Goal: Transaction & Acquisition: Book appointment/travel/reservation

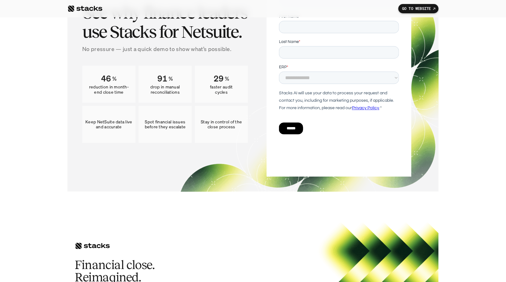
scroll to position [3501, 0]
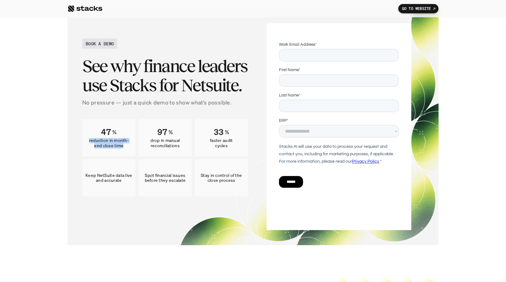
drag, startPoint x: 89, startPoint y: 140, endPoint x: 128, endPoint y: 147, distance: 39.5
click at [128, 147] on p "reduction in month-end close time" at bounding box center [108, 143] width 47 height 11
copy p "reduction in month-end close time"
drag, startPoint x: 150, startPoint y: 139, endPoint x: 186, endPoint y: 144, distance: 36.8
click at [186, 144] on p "drop in manual reconciliations" at bounding box center [165, 143] width 47 height 11
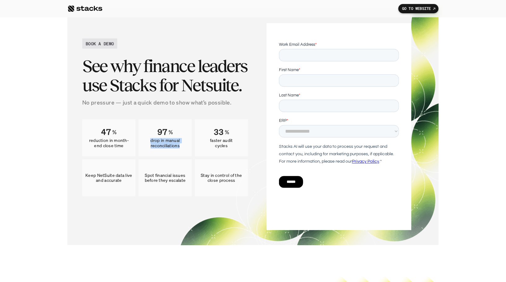
copy p "drop in manual reconciliations"
drag, startPoint x: 209, startPoint y: 140, endPoint x: 236, endPoint y: 146, distance: 28.1
click at [236, 146] on p "faster audit cycles" at bounding box center [221, 143] width 47 height 11
copy p "faster audit cycles"
drag, startPoint x: 151, startPoint y: 139, endPoint x: 181, endPoint y: 144, distance: 31.0
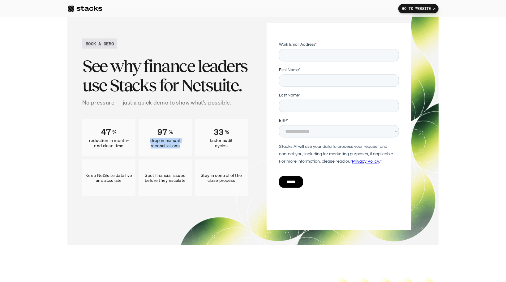
click at [181, 144] on p "drop in manual reconciliations" at bounding box center [165, 143] width 47 height 11
copy p "drop in manual reconciliations"
drag, startPoint x: 89, startPoint y: 140, endPoint x: 130, endPoint y: 146, distance: 40.6
click at [130, 146] on p "reduction in month-end close time" at bounding box center [108, 143] width 47 height 11
copy p "reduction in month-end close time"
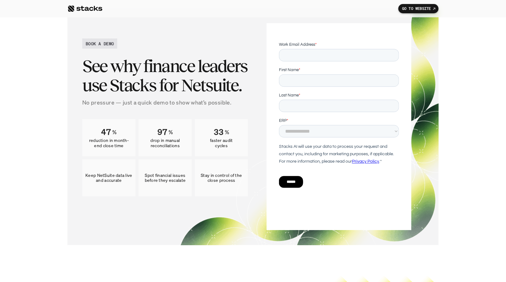
click at [96, 82] on h3 "See why finance leaders use Stacks for Netsuite." at bounding box center [165, 76] width 166 height 38
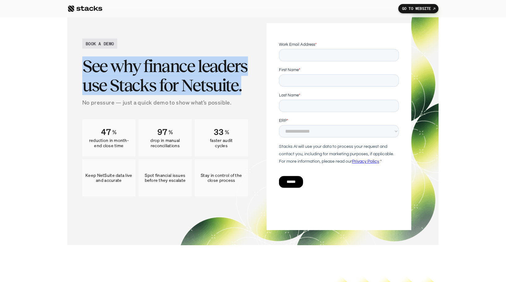
drag, startPoint x: 103, startPoint y: 67, endPoint x: 248, endPoint y: 82, distance: 146.0
click at [248, 82] on div "BOOK A DEMO See why finance leaders use Stacks for Netsuite. No pressure — just…" at bounding box center [252, 126] width 341 height 207
copy h3 "See why finance leaders use Stacks for Netsuite."
